Goal: Transaction & Acquisition: Download file/media

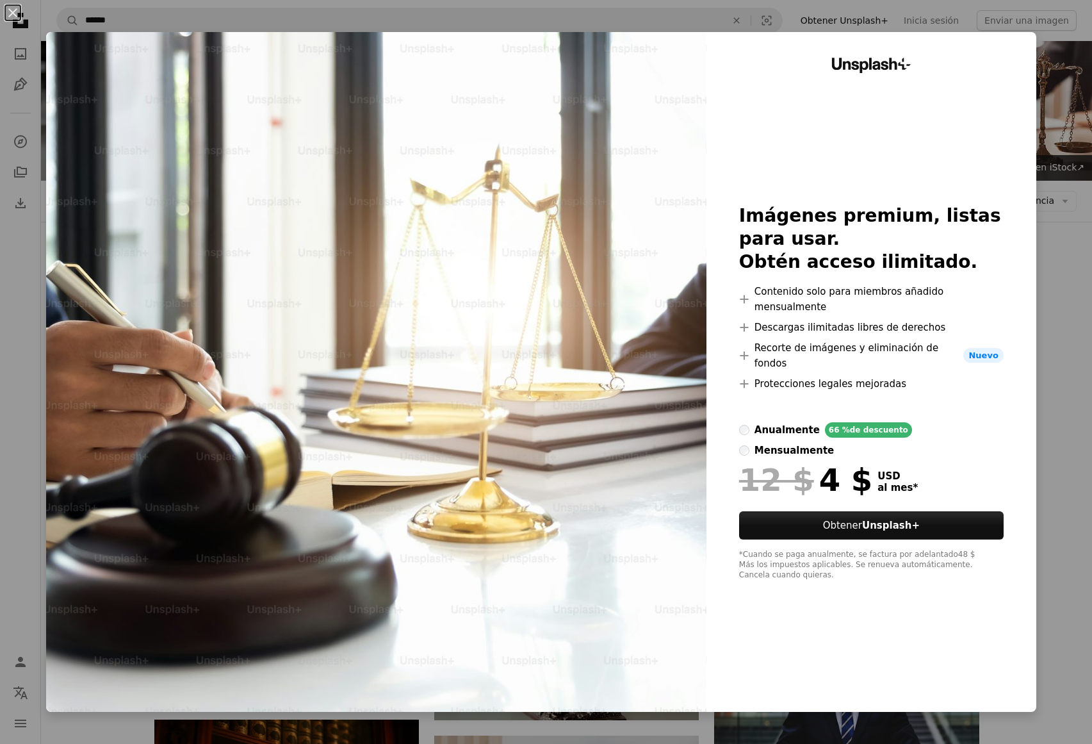
click at [1072, 569] on div "An X shape Unsplash+ Imágenes premium, listas para usar. Obtén acceso ilimitado…" at bounding box center [546, 372] width 1092 height 744
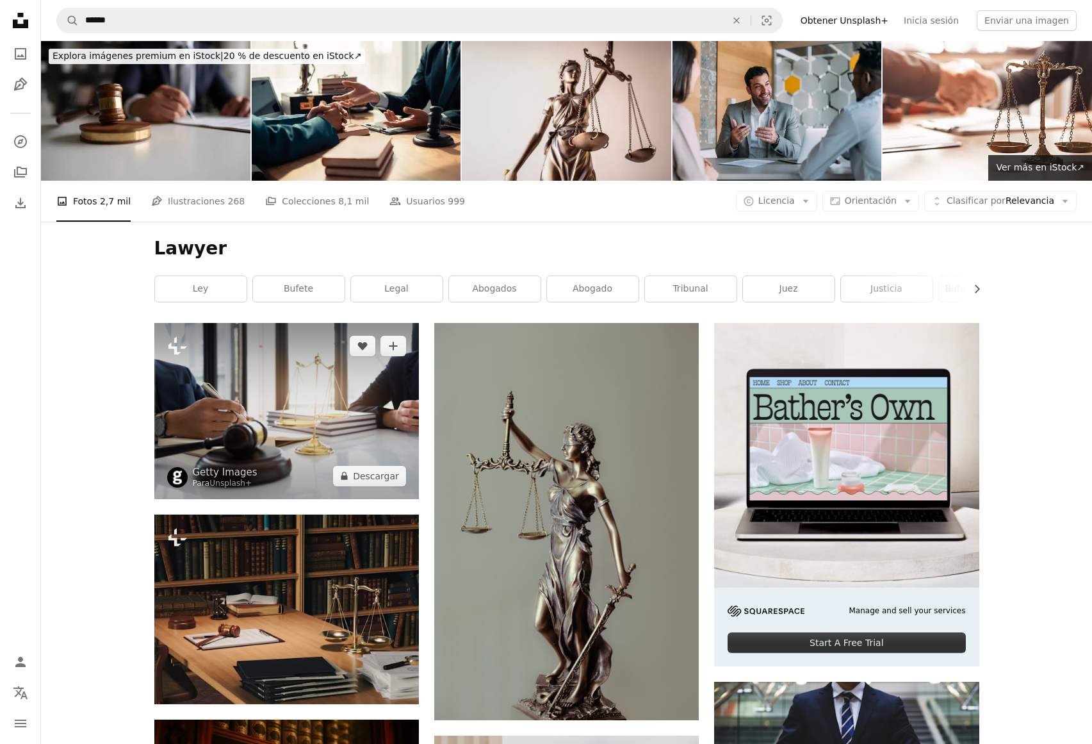
click at [252, 323] on img at bounding box center [286, 411] width 265 height 176
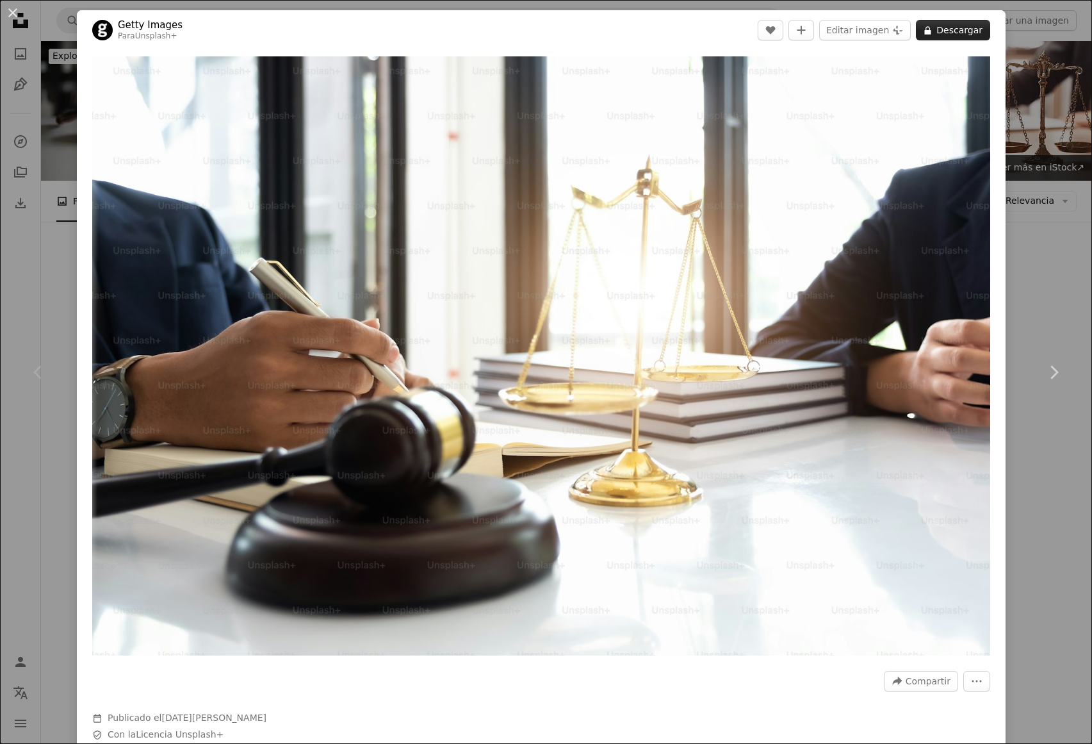
click at [937, 30] on button "A lock Descargar" at bounding box center [953, 30] width 74 height 20
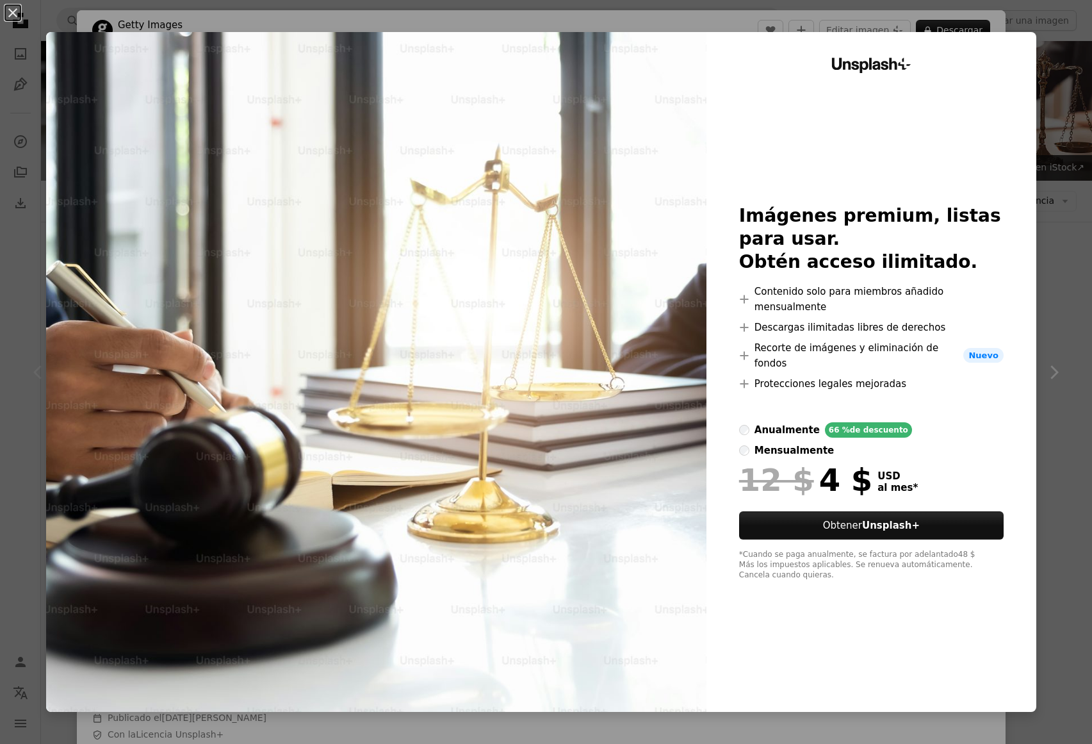
click at [1045, 209] on div "An X shape Unsplash+ Imágenes premium, listas para usar. Obtén acceso ilimitado…" at bounding box center [546, 372] width 1092 height 744
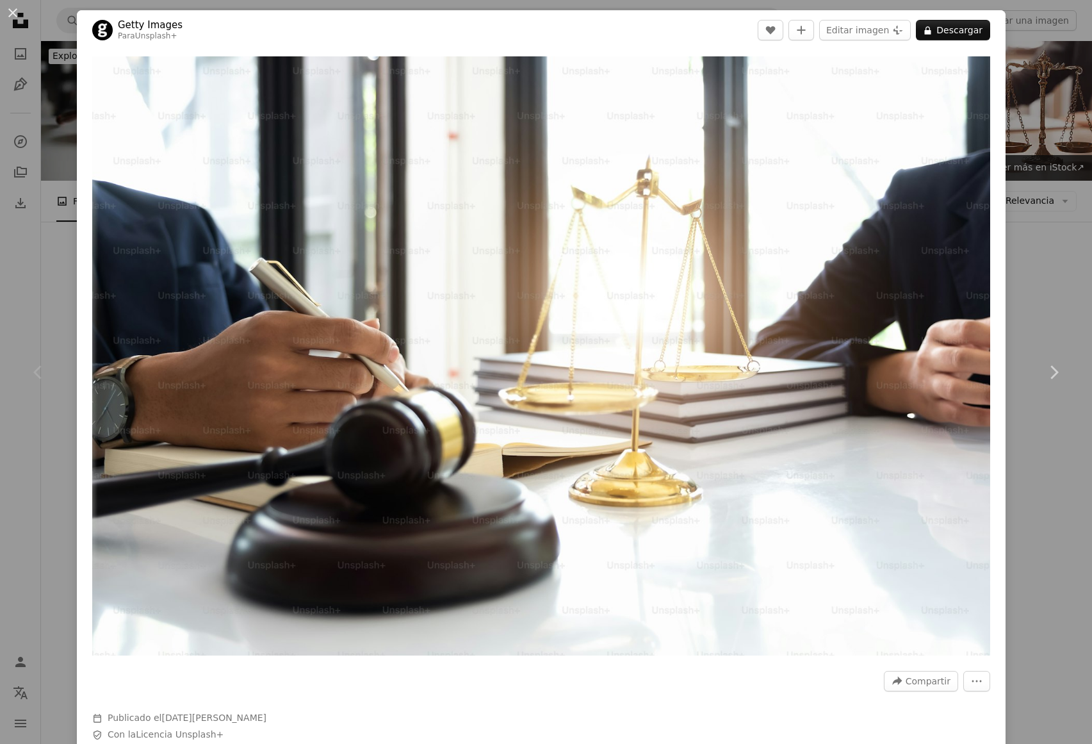
click at [1043, 210] on div "An X shape Chevron left Chevron right Getty Images Para Unsplash+ A heart A plu…" at bounding box center [546, 372] width 1092 height 744
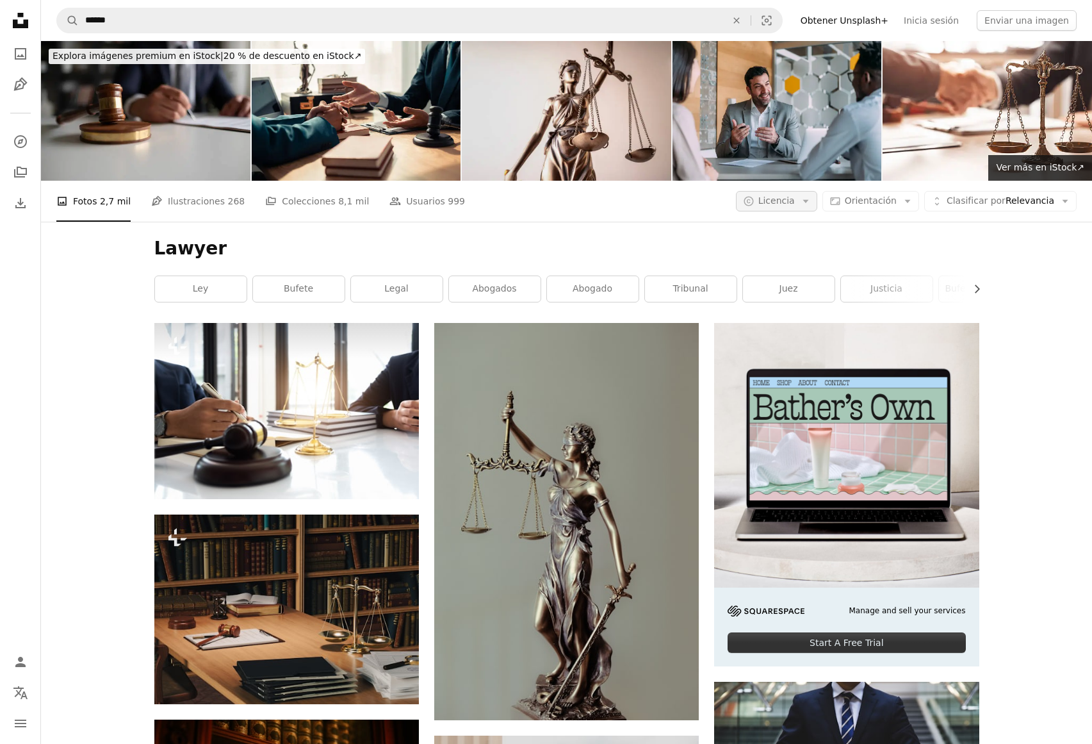
click at [808, 199] on icon "button" at bounding box center [806, 200] width 6 height 3
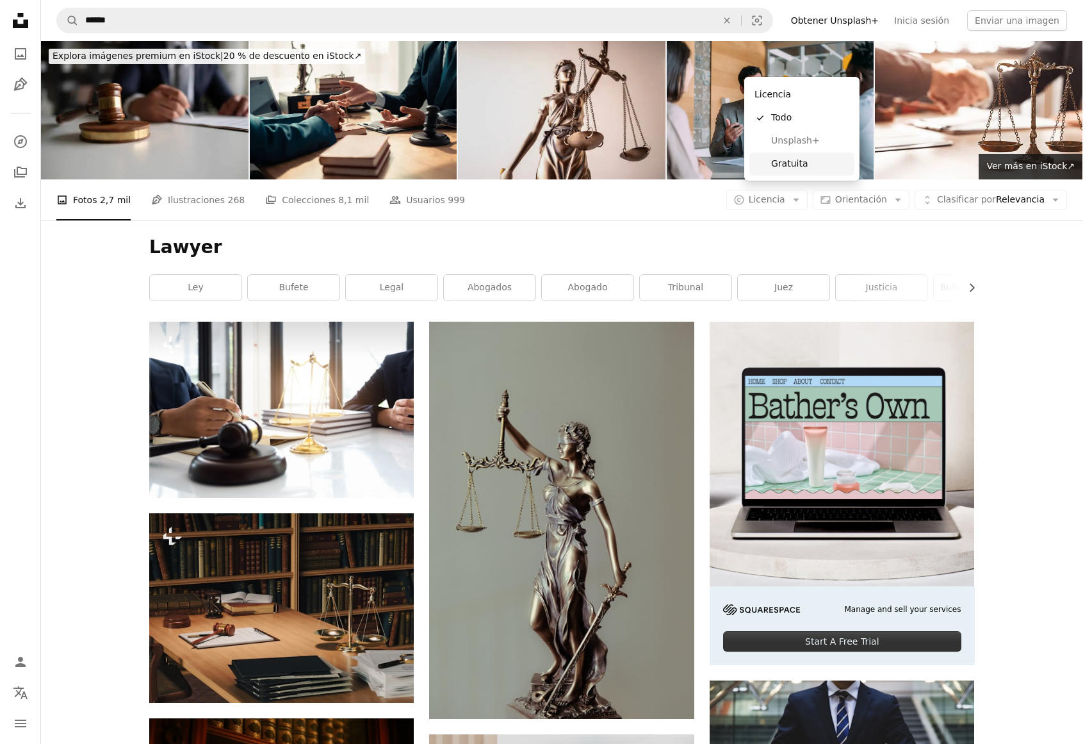
click at [789, 165] on span "Gratuita" at bounding box center [810, 164] width 78 height 13
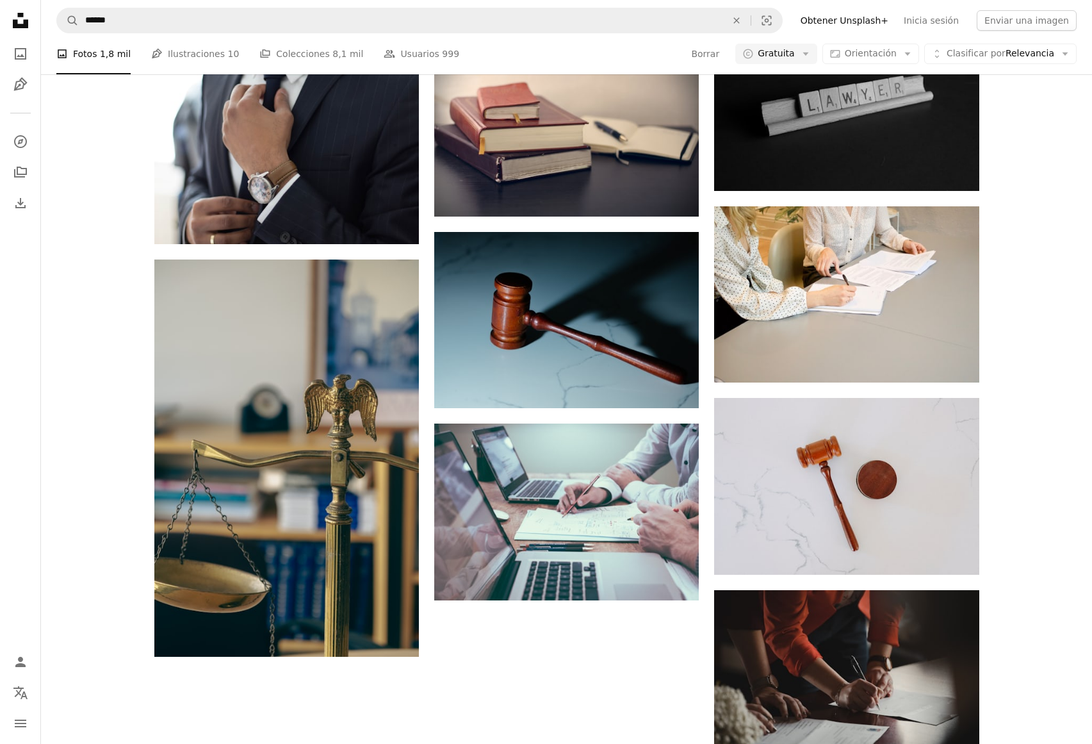
scroll to position [1321, 0]
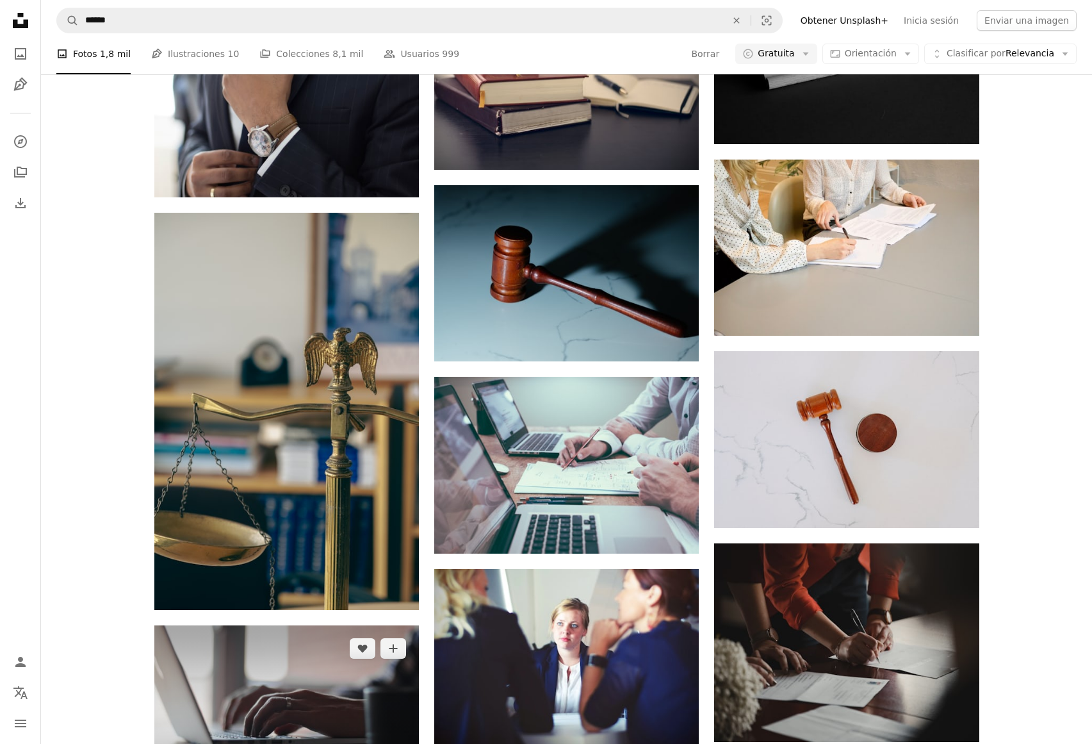
scroll to position [1222, 0]
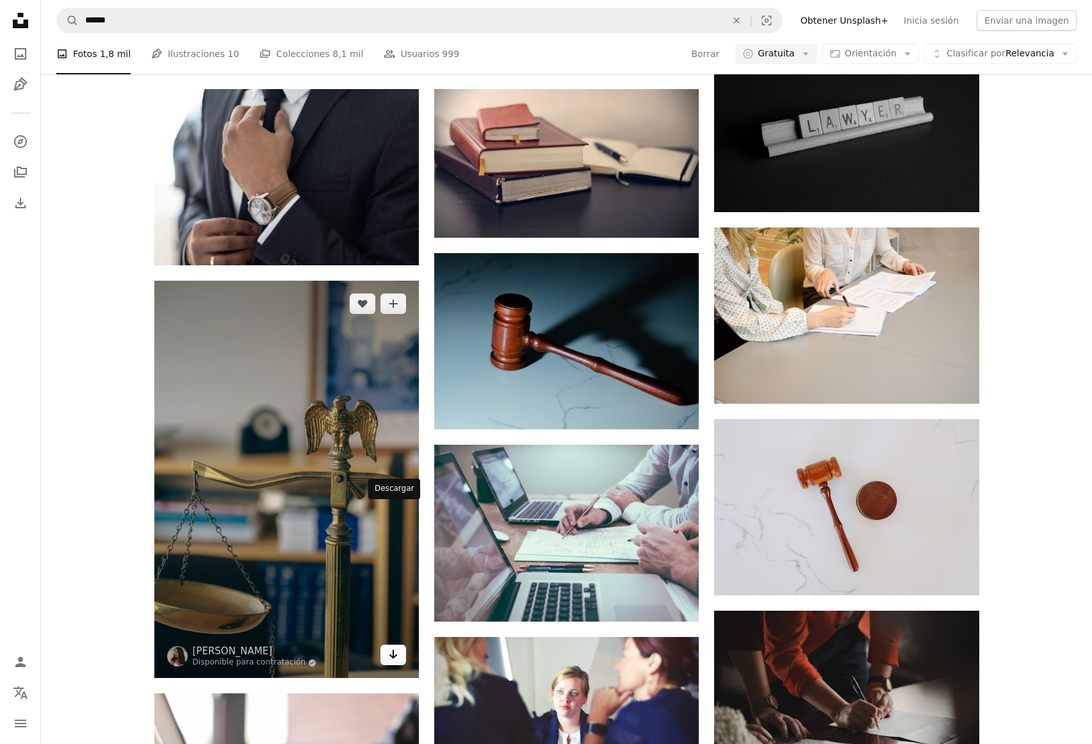
click at [390, 650] on icon "Descargar" at bounding box center [393, 654] width 8 height 9
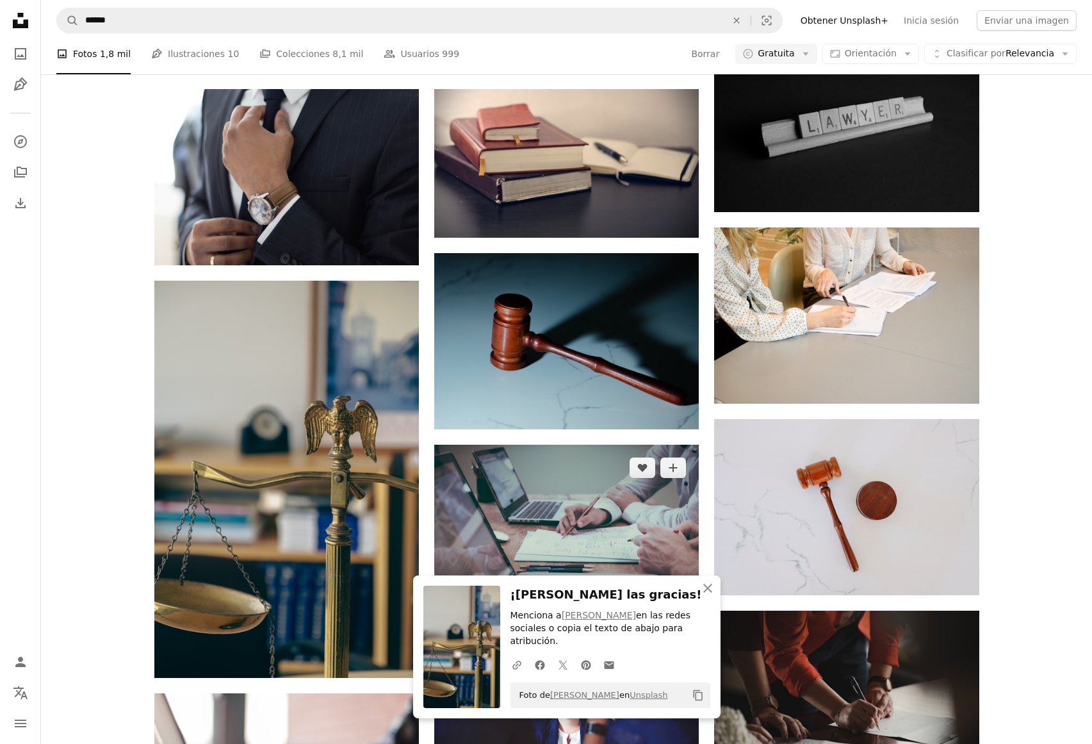
scroll to position [1219, 0]
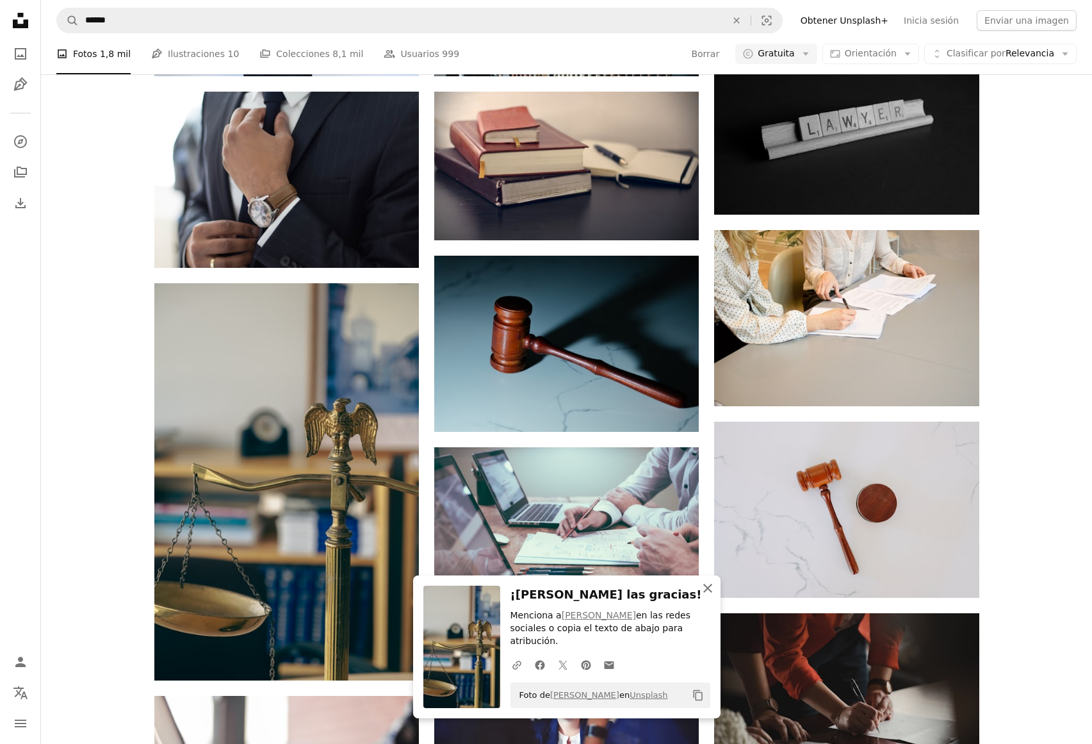
click at [708, 591] on icon "button" at bounding box center [707, 588] width 9 height 9
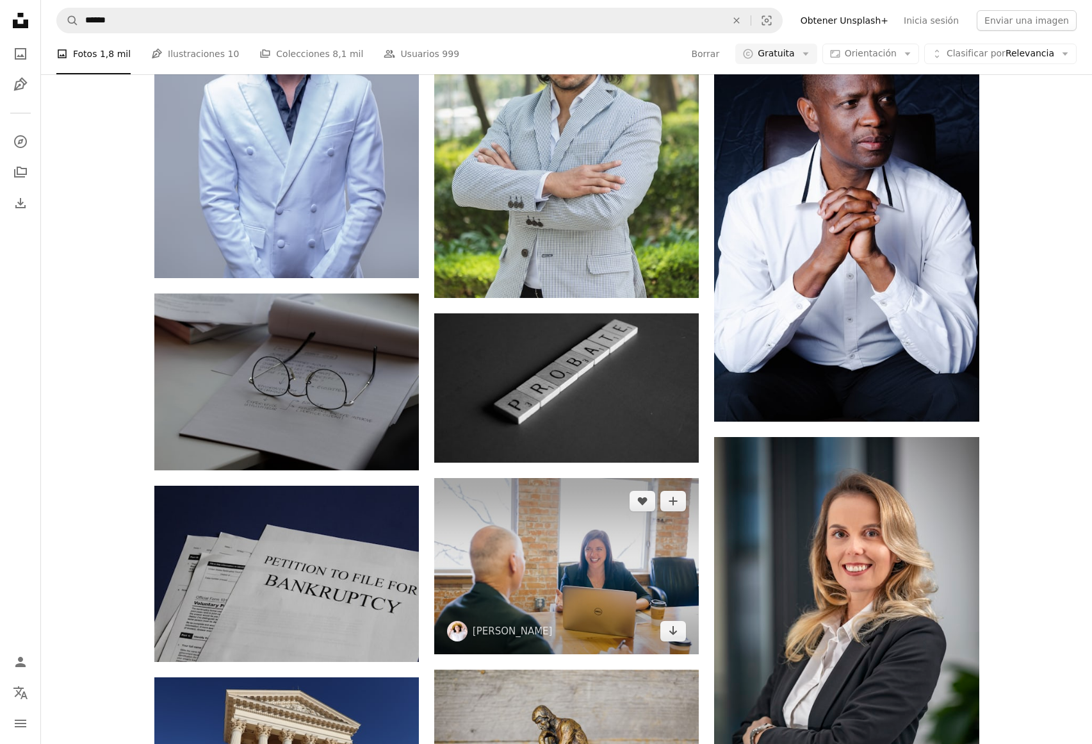
scroll to position [7832, 0]
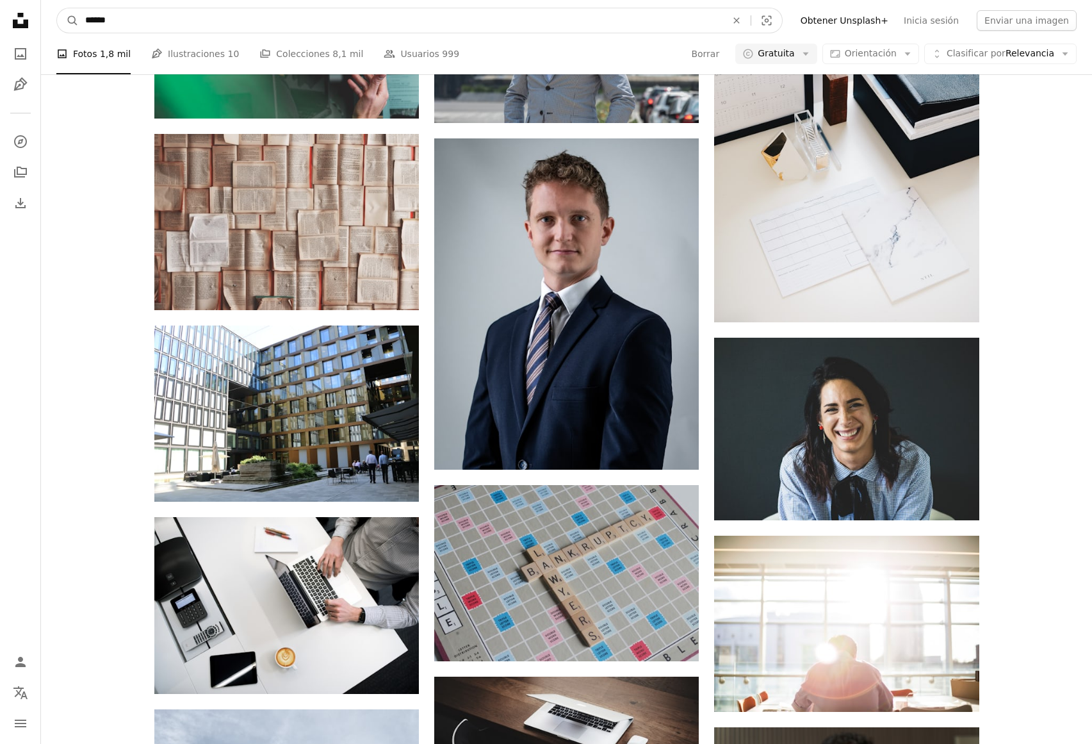
drag, startPoint x: 0, startPoint y: -26, endPoint x: 0, endPoint y: -82, distance: 56.4
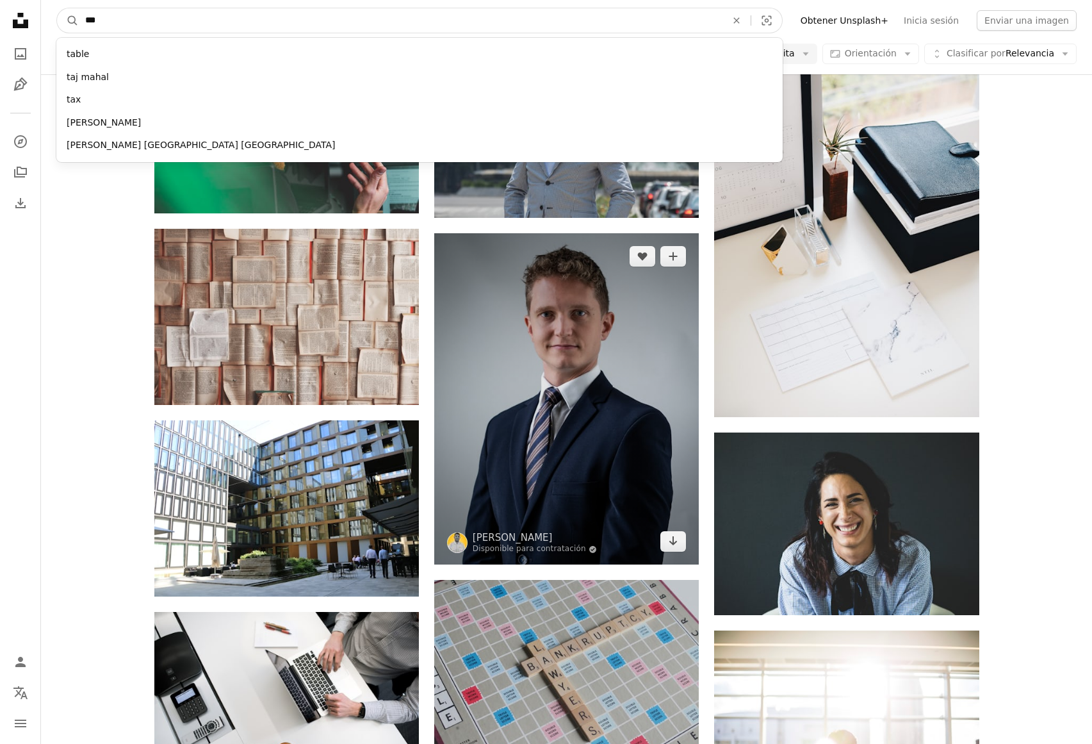
type input "***"
click at [68, 20] on button "A magnifying glass" at bounding box center [68, 20] width 22 height 24
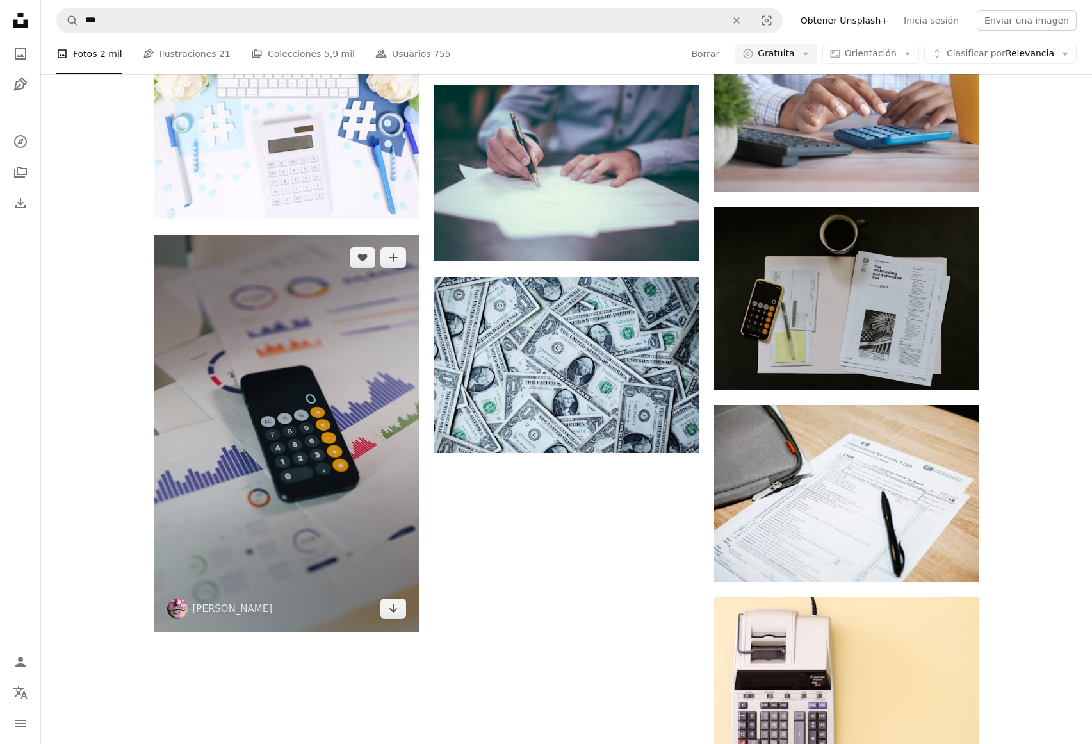
scroll to position [1280, 0]
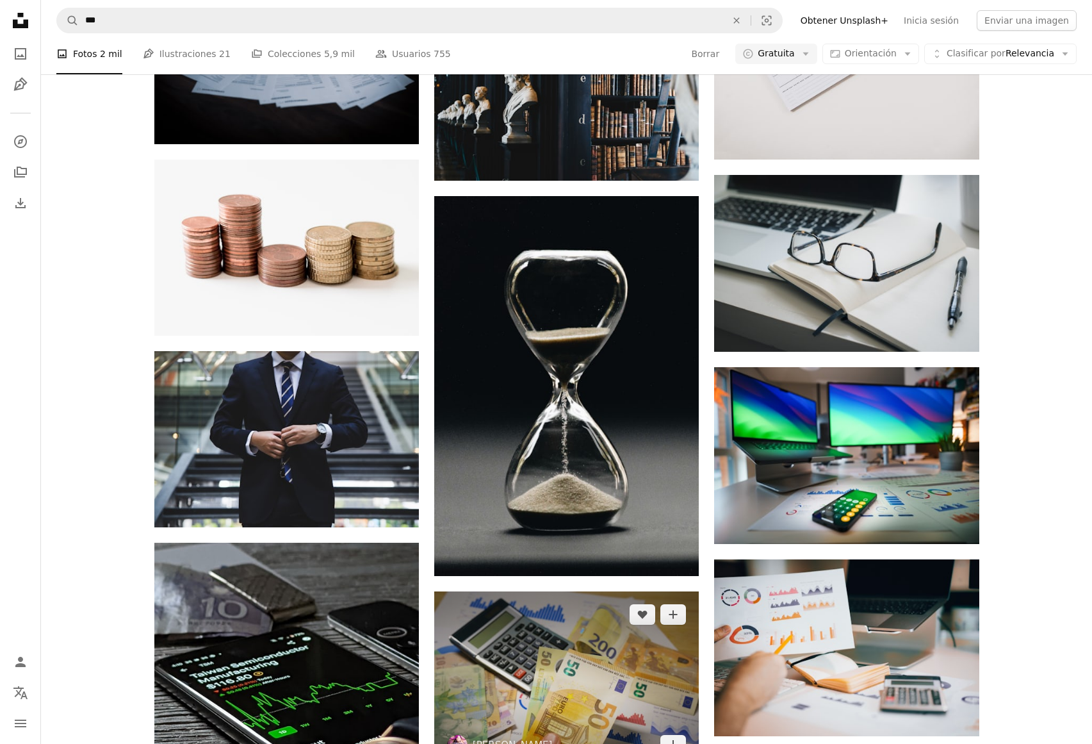
scroll to position [3982, 0]
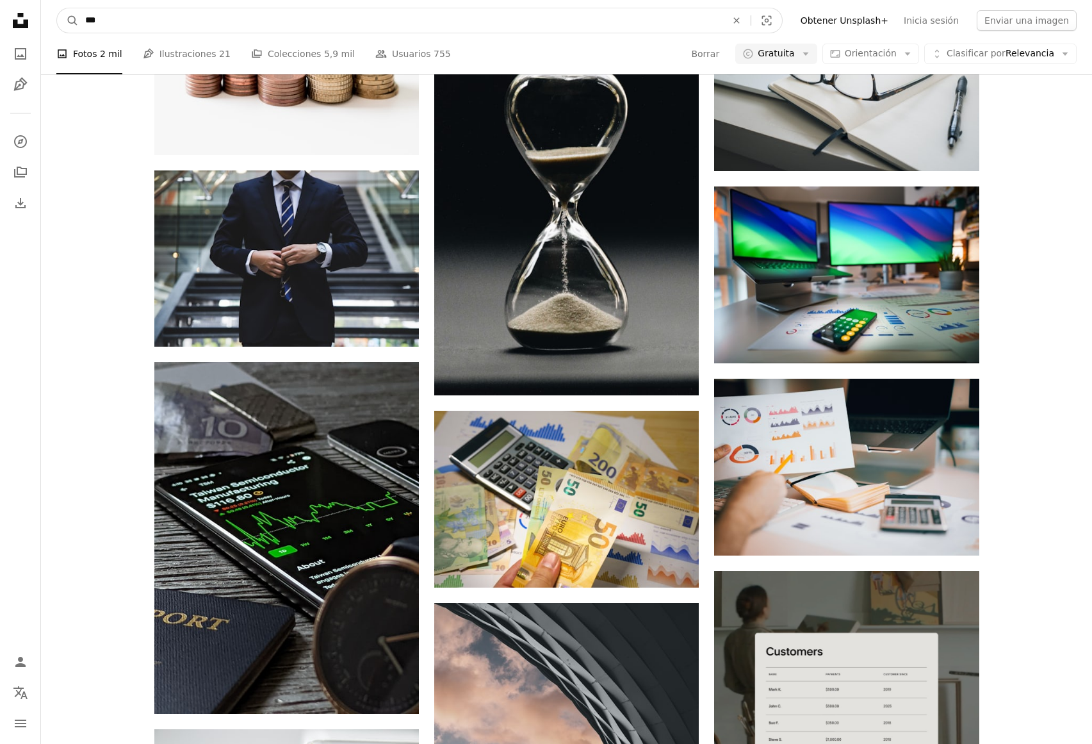
drag, startPoint x: 235, startPoint y: 17, endPoint x: 82, endPoint y: -3, distance: 154.4
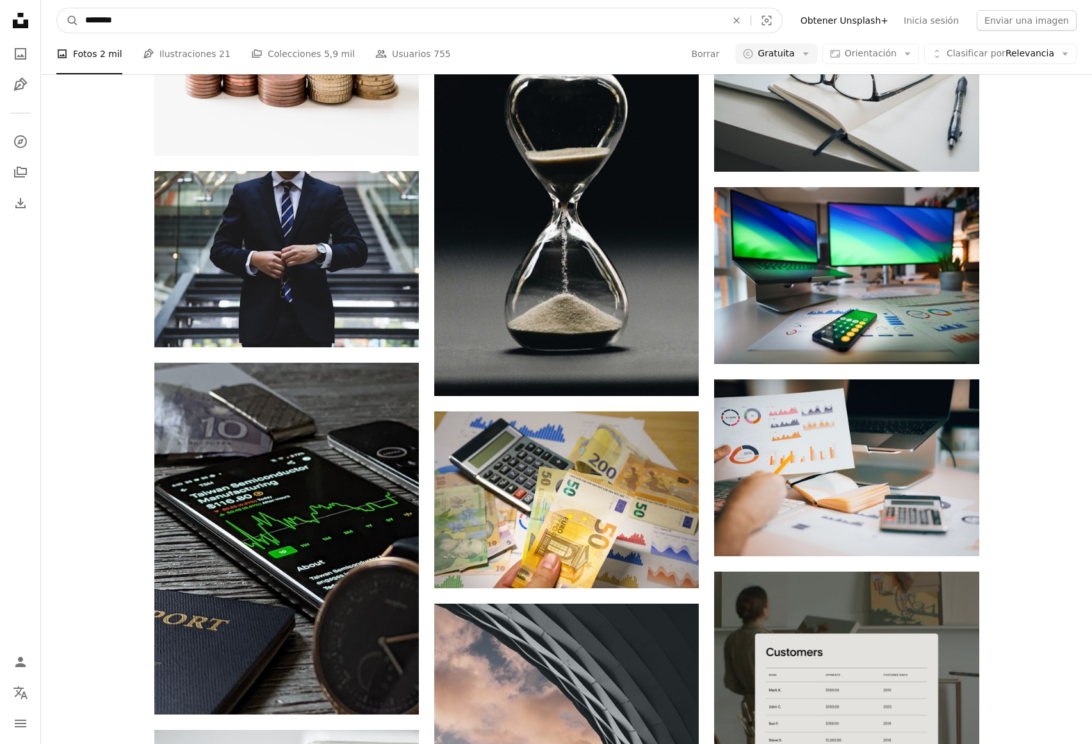
type input "*********"
click at [68, 20] on button "A magnifying glass" at bounding box center [68, 20] width 22 height 24
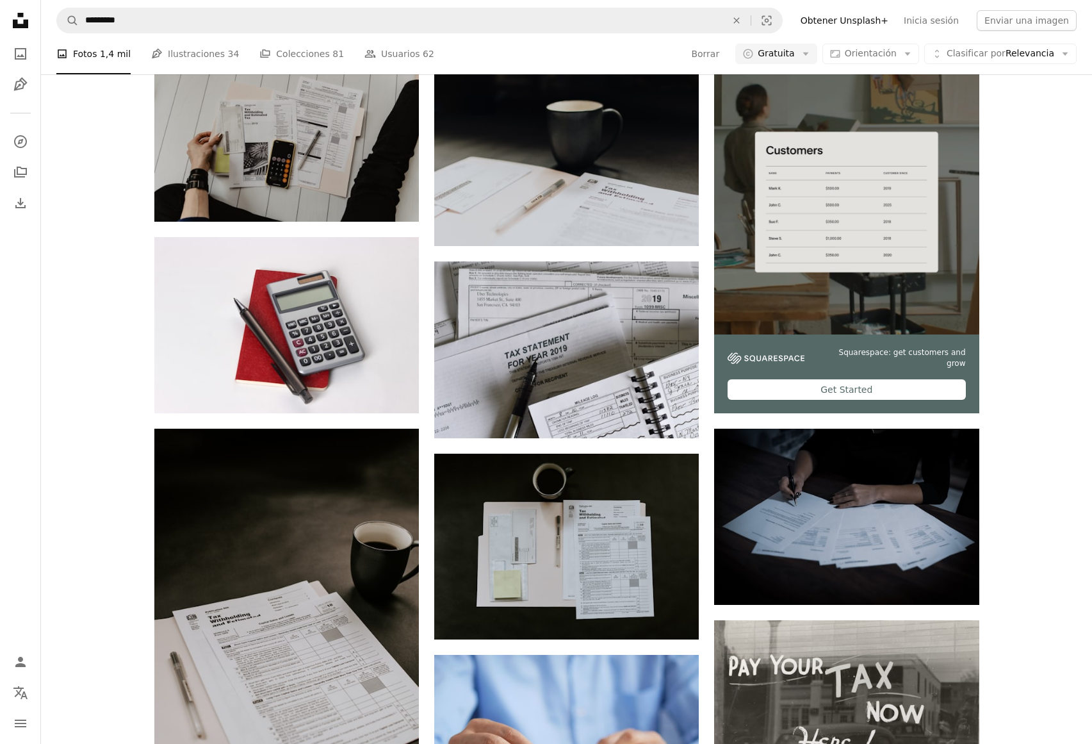
scroll to position [389, 0]
